Goal: Transaction & Acquisition: Purchase product/service

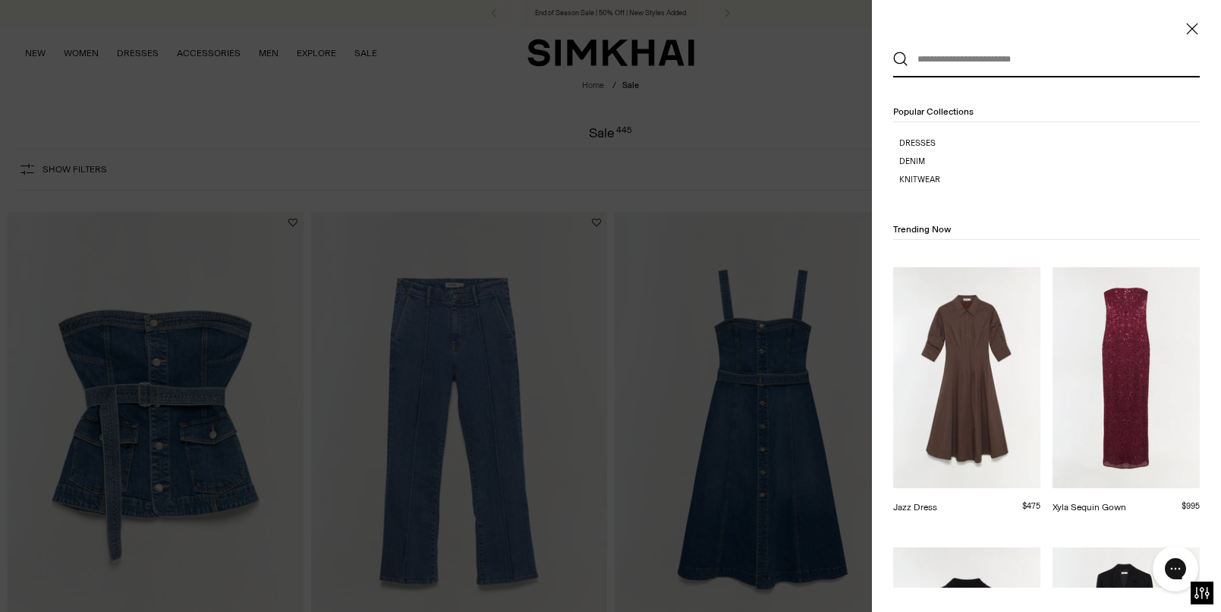
click at [937, 502] on link "Jazz Dress" at bounding box center [915, 507] width 44 height 11
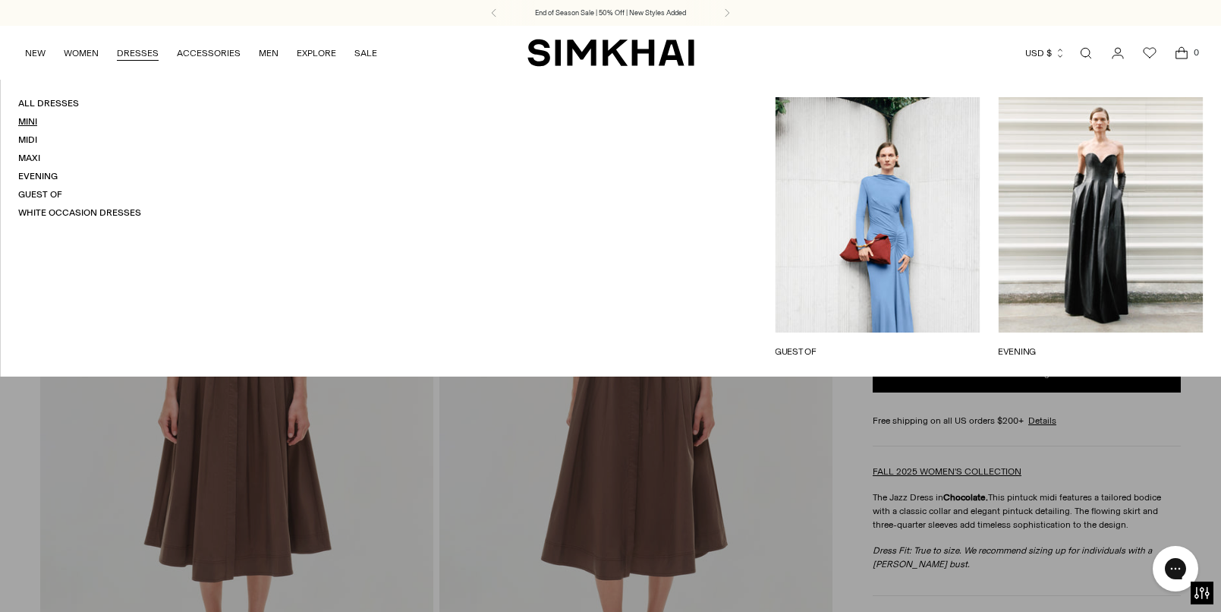
click at [32, 121] on link "Mini" at bounding box center [27, 121] width 19 height 11
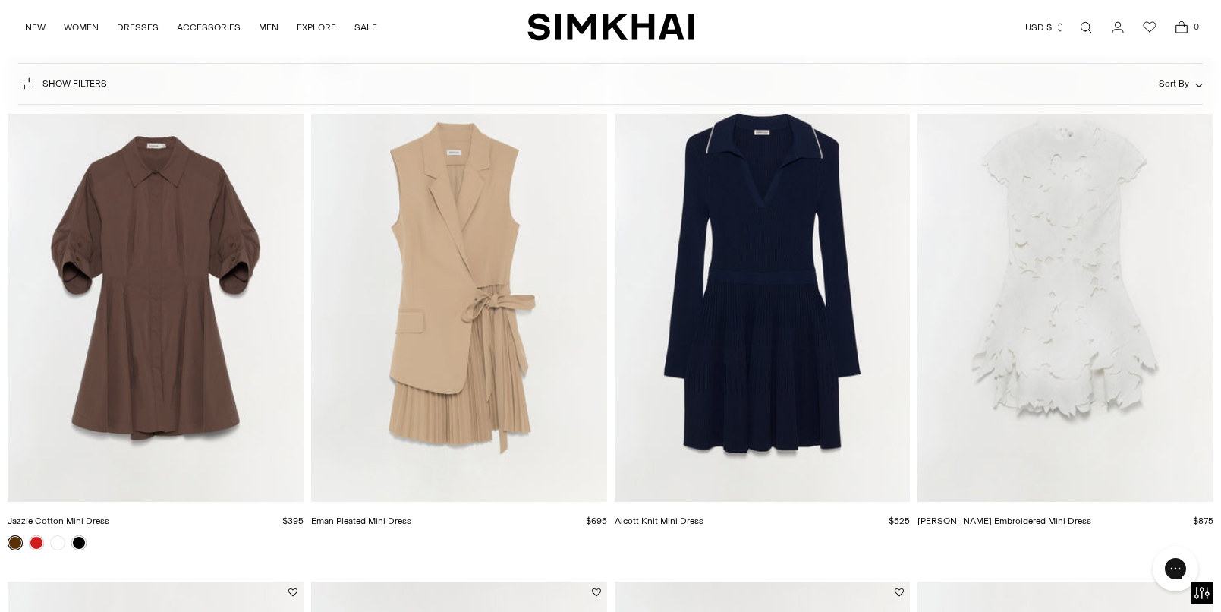
scroll to position [2213, 0]
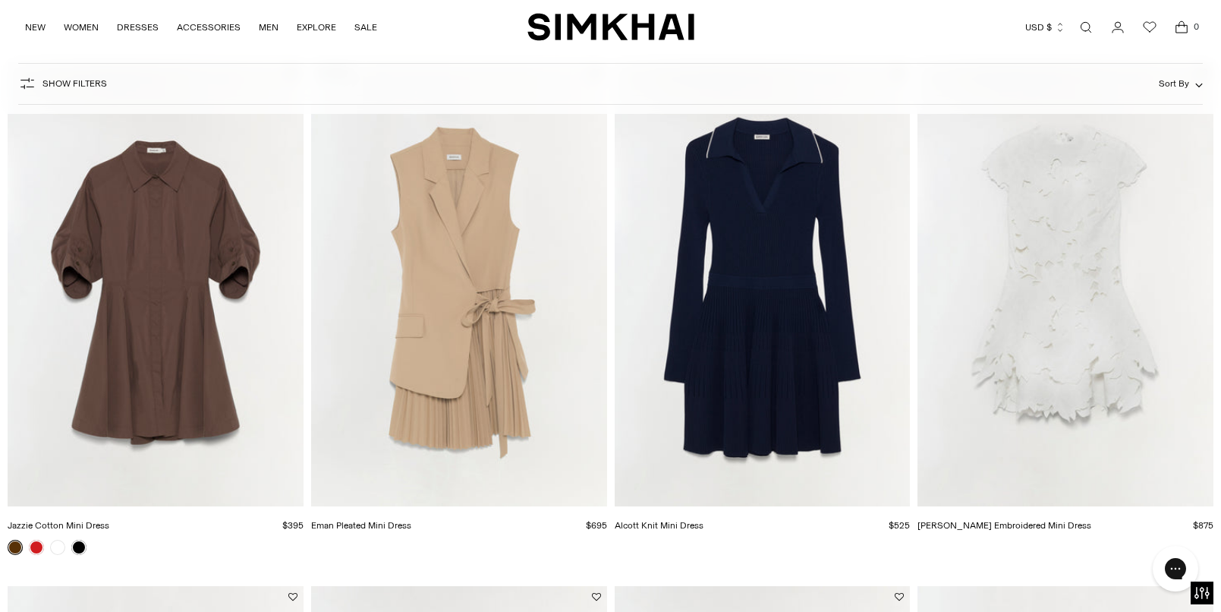
click at [0, 0] on img "Jazzie Cotton Mini Dress" at bounding box center [0, 0] width 0 height 0
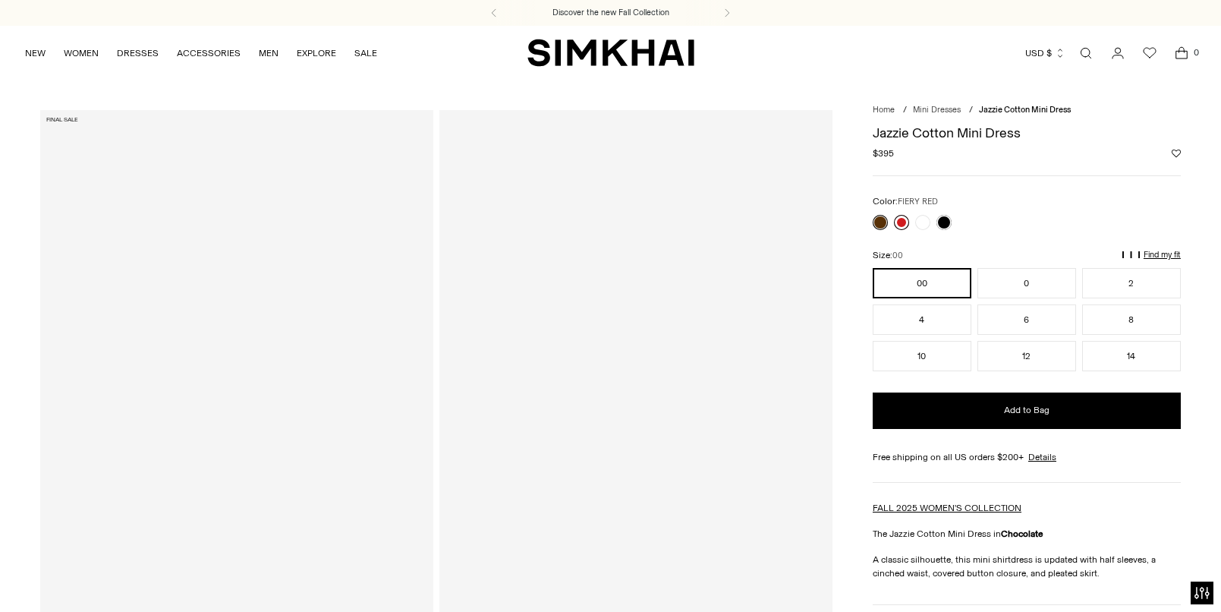
click at [906, 221] on link at bounding box center [901, 222] width 15 height 15
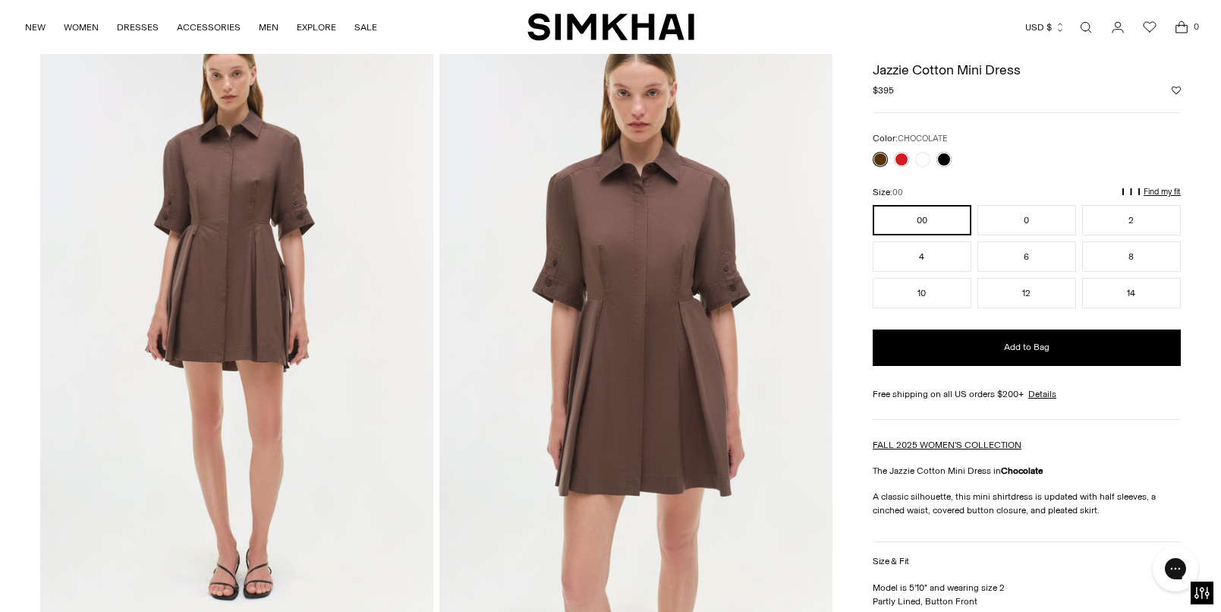
scroll to position [30, 0]
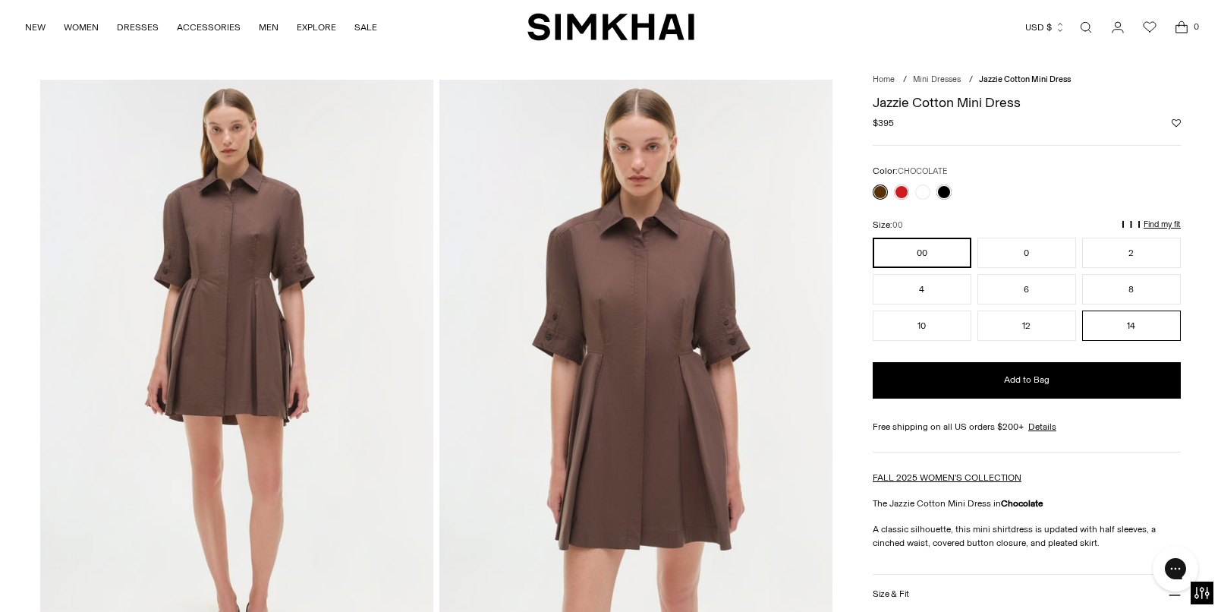
click at [1133, 323] on button "14" at bounding box center [1131, 325] width 99 height 30
click at [632, 307] on img at bounding box center [636, 375] width 393 height 590
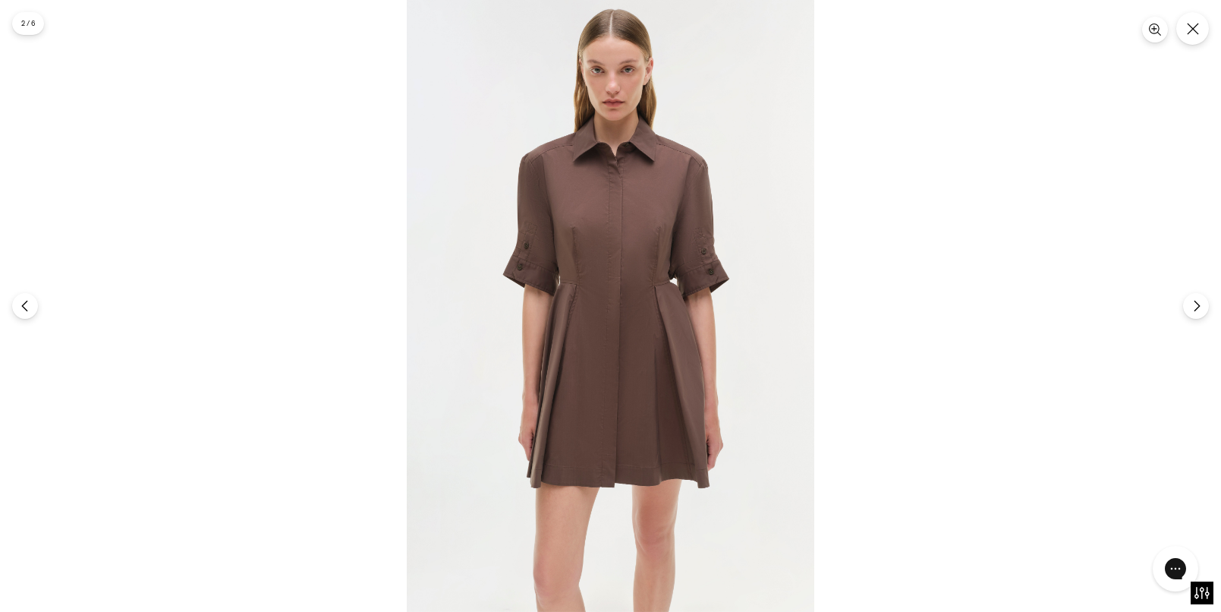
click at [631, 328] on img at bounding box center [611, 306] width 408 height 612
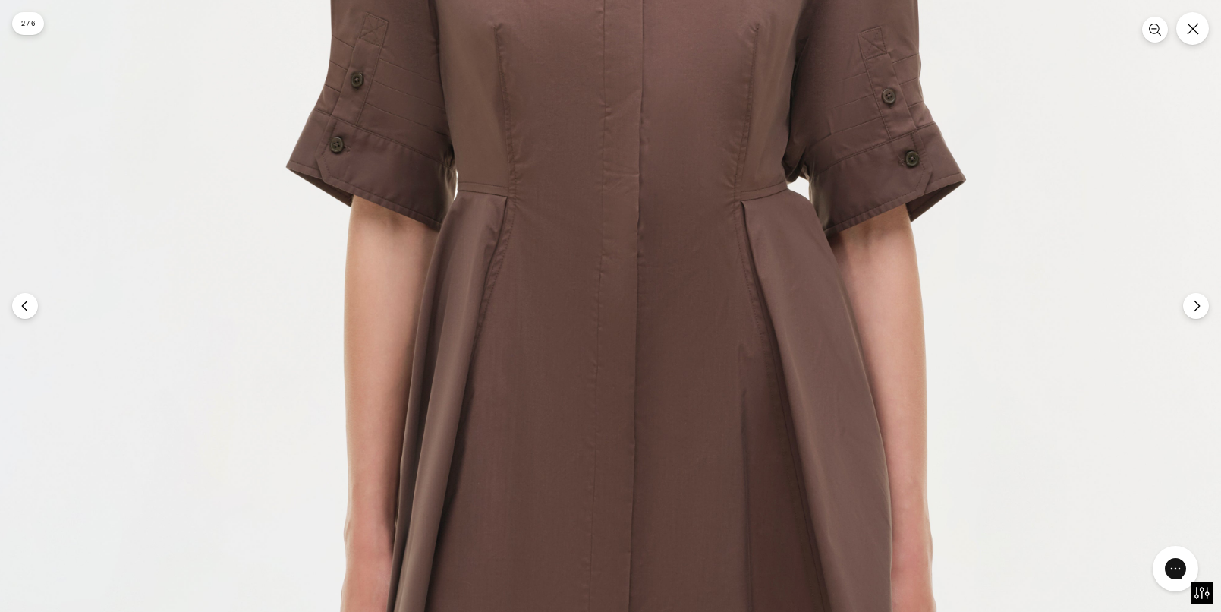
click at [667, 243] on img at bounding box center [610, 260] width 1224 height 1835
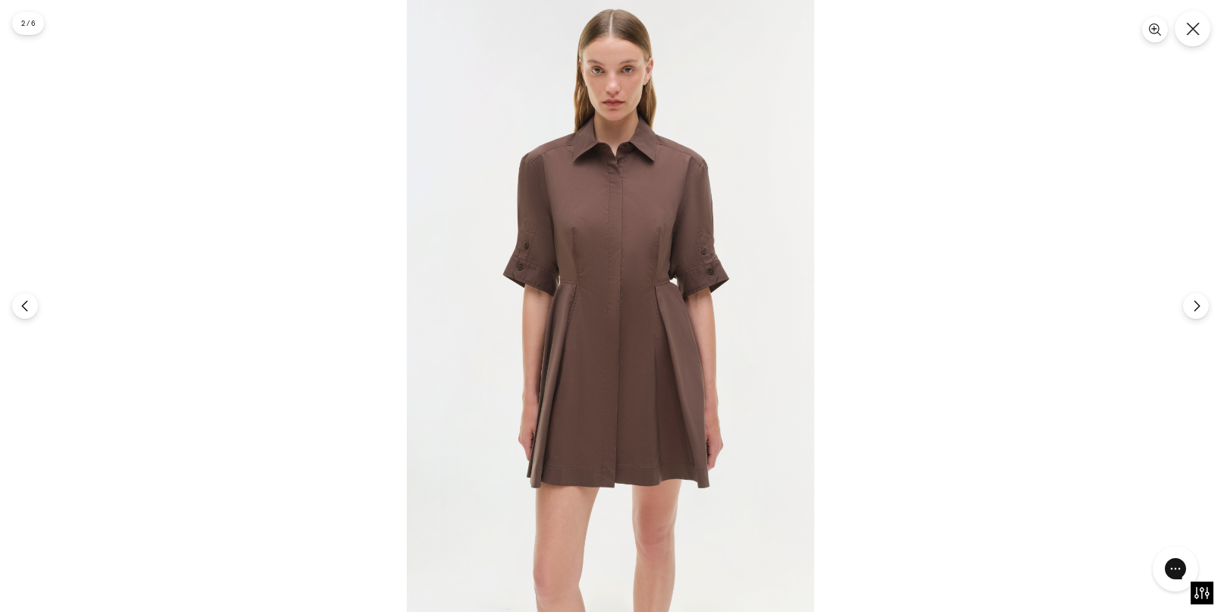
click at [1193, 34] on icon "Close" at bounding box center [1193, 29] width 14 height 14
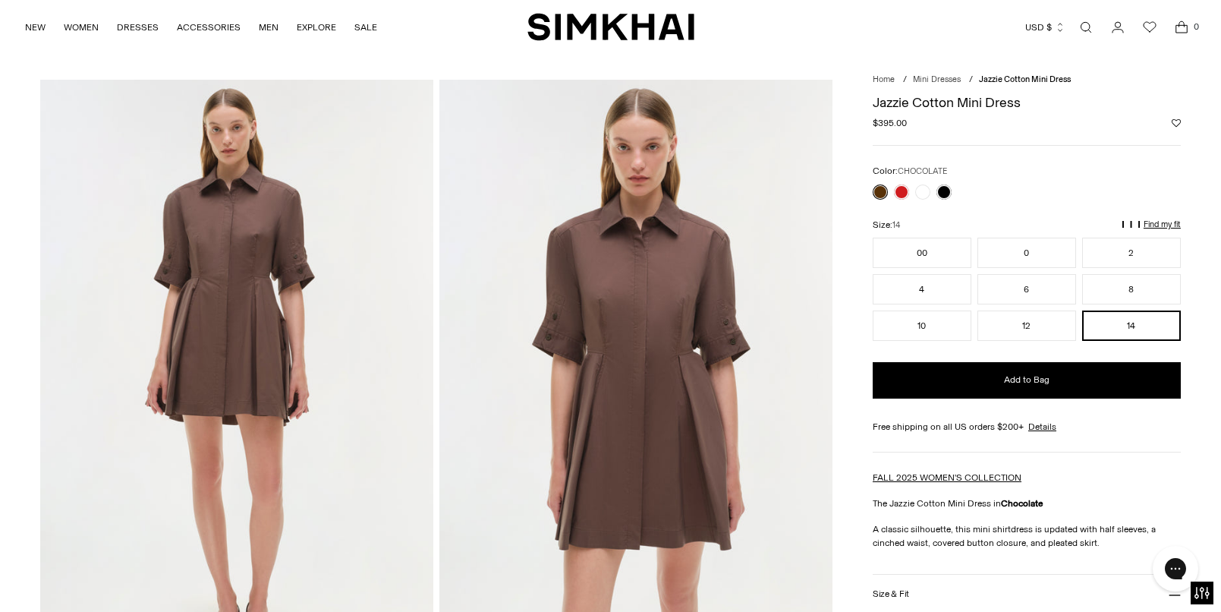
click at [1153, 220] on p "Find my fit" at bounding box center [1162, 224] width 37 height 9
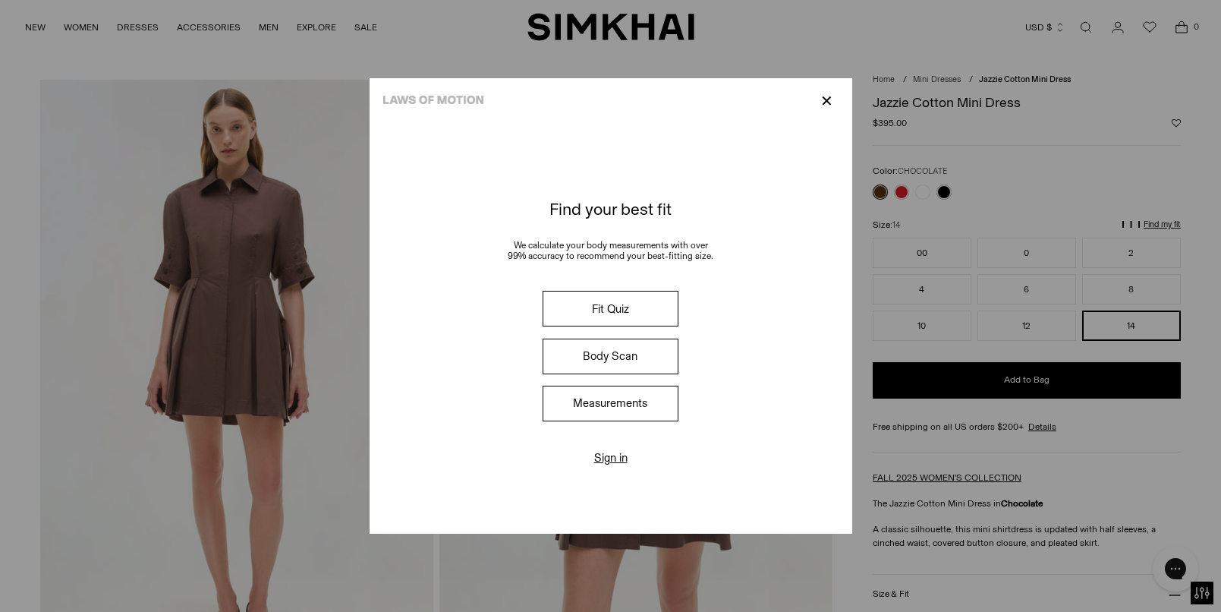
click at [631, 405] on button "Measurements" at bounding box center [610, 404] width 135 height 36
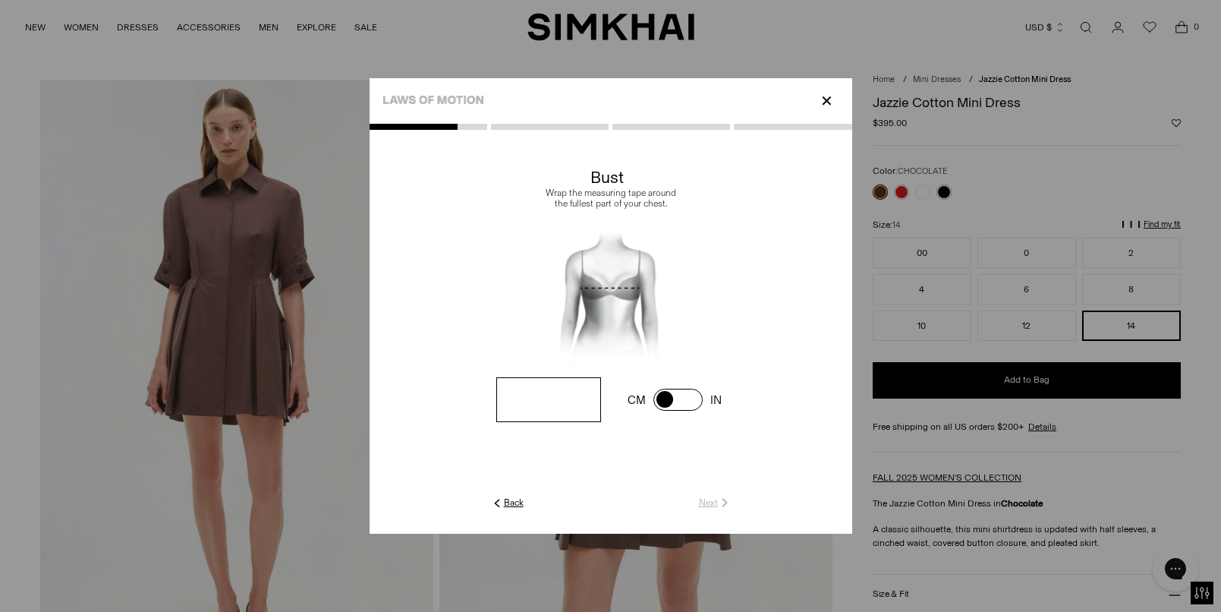
click at [562, 399] on input "number" at bounding box center [548, 399] width 104 height 45
type input "**"
click at [711, 506] on link "Next" at bounding box center [715, 503] width 33 height 14
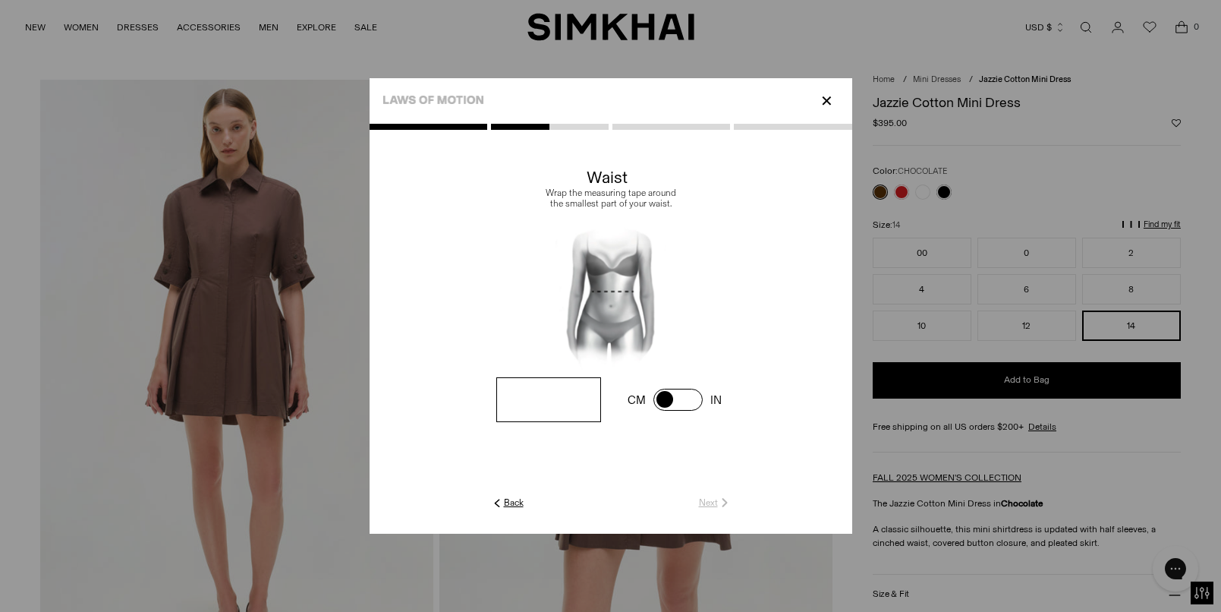
click at [528, 407] on input "number" at bounding box center [548, 399] width 104 height 45
click at [830, 99] on p "✕" at bounding box center [827, 101] width 20 height 26
